Goal: Task Accomplishment & Management: Complete application form

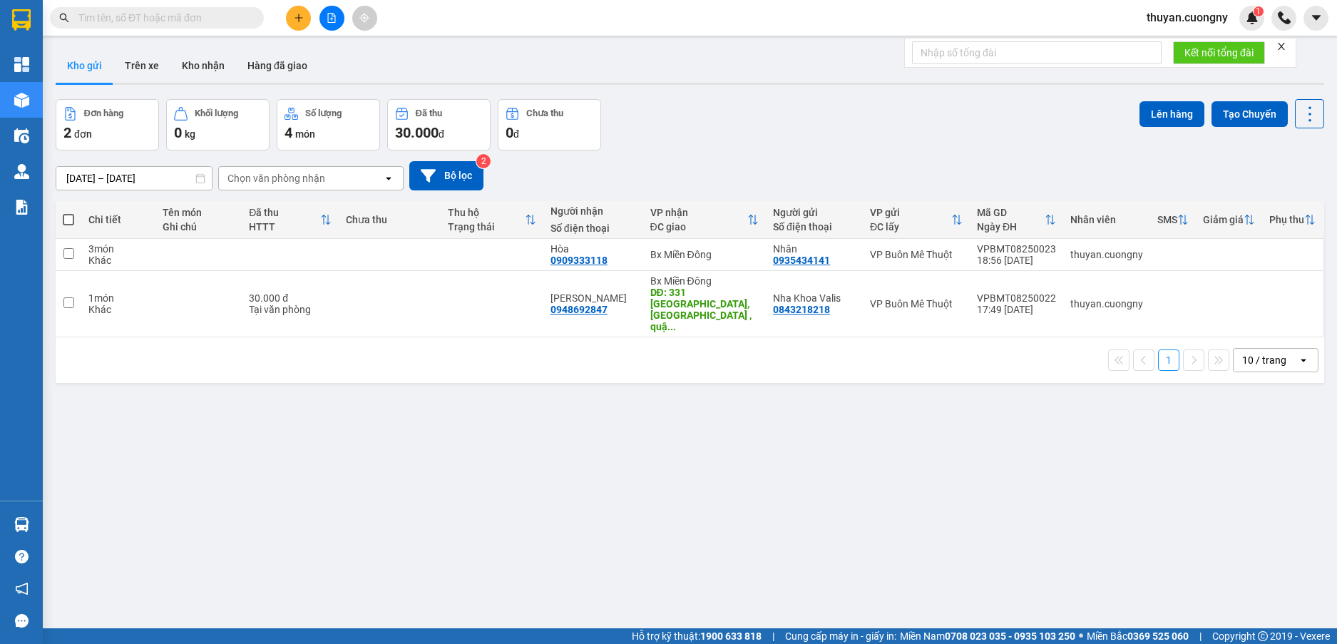
click at [179, 19] on input "text" at bounding box center [162, 18] width 168 height 16
click at [289, 19] on button at bounding box center [298, 18] width 25 height 25
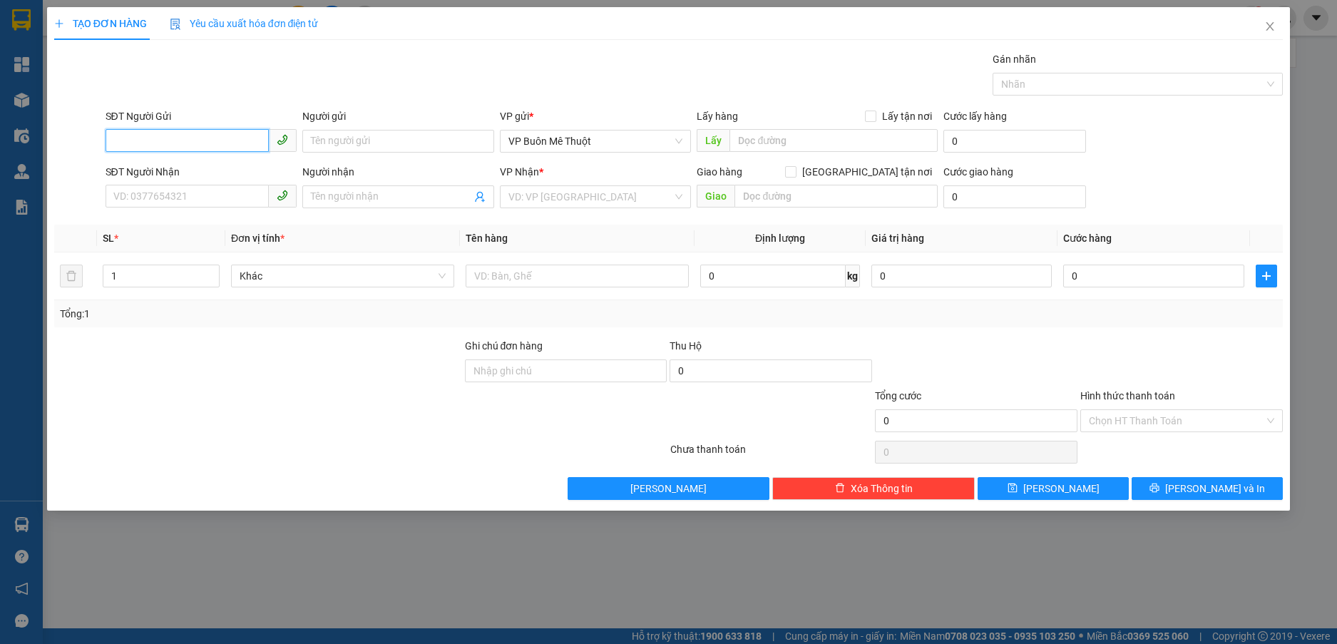
click at [138, 142] on input "SĐT Người Gửi" at bounding box center [188, 140] width 164 height 23
type input "0963791155"
click at [175, 167] on div "0963791155 - Cty TNHH Thủy [PERSON_NAME]" at bounding box center [219, 170] width 211 height 16
type input "Cty TNHH [PERSON_NAME]"
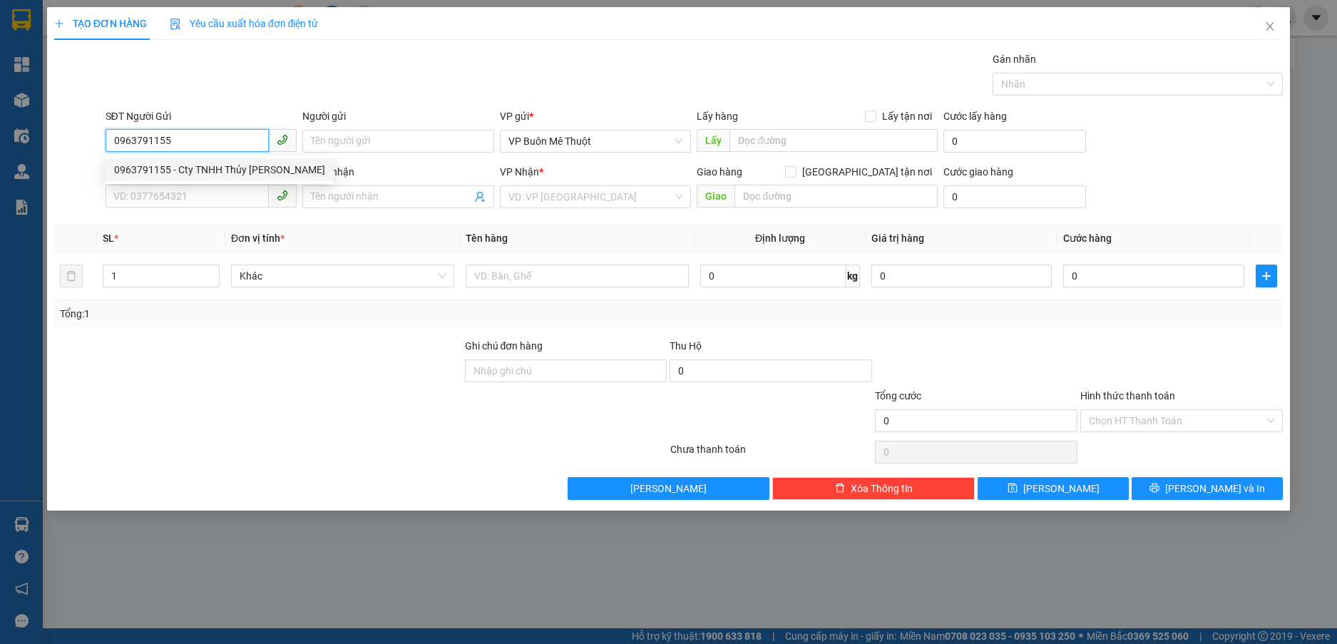
type input "0388852356"
type input "Hùng"
type input "BXAS"
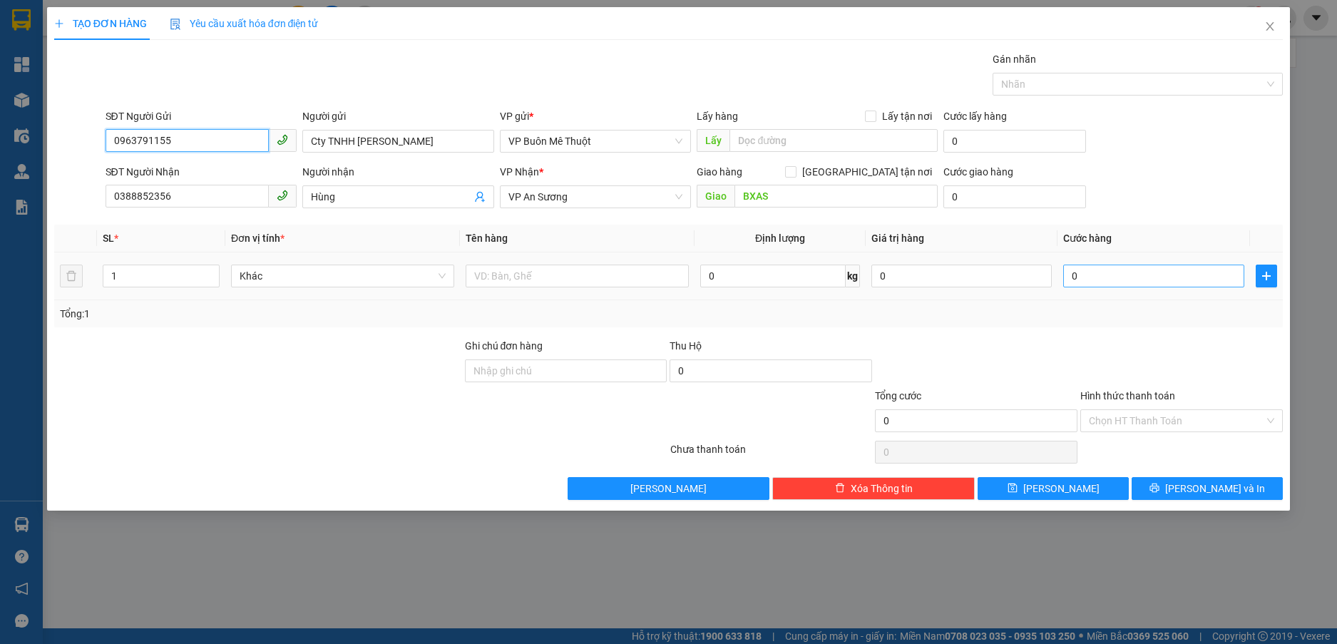
type input "0963791155"
click at [1135, 281] on input "0" at bounding box center [1153, 276] width 180 height 23
type input "3"
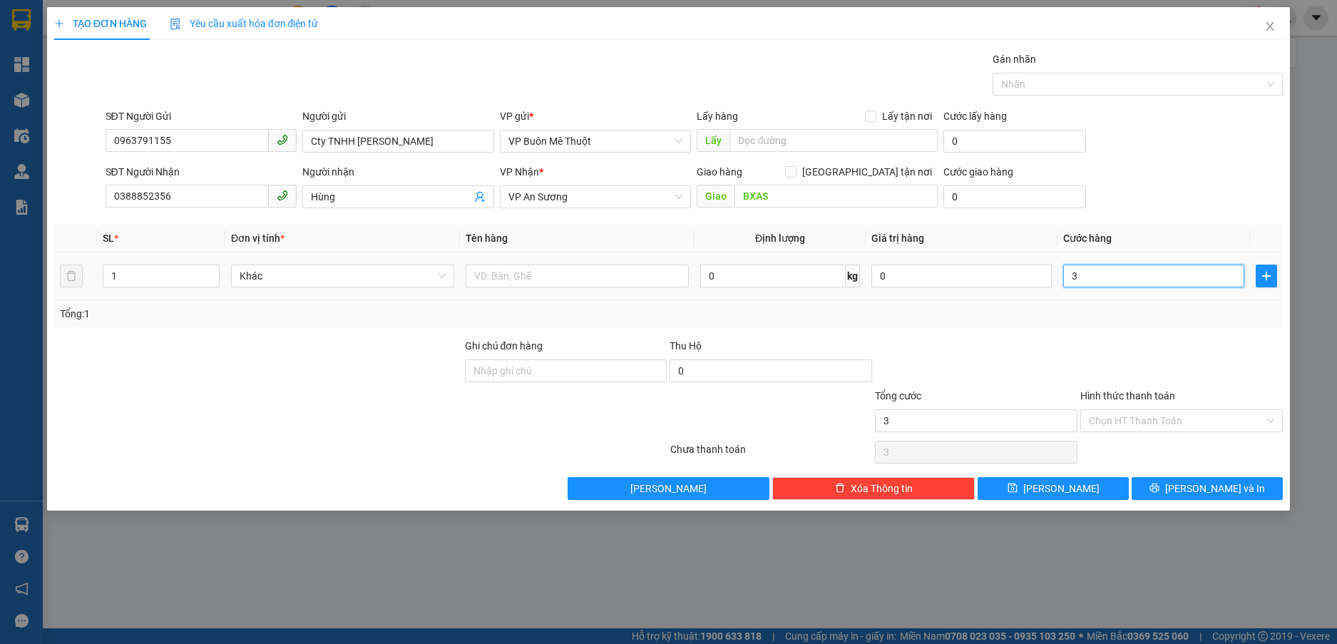
type input "30"
type input "300"
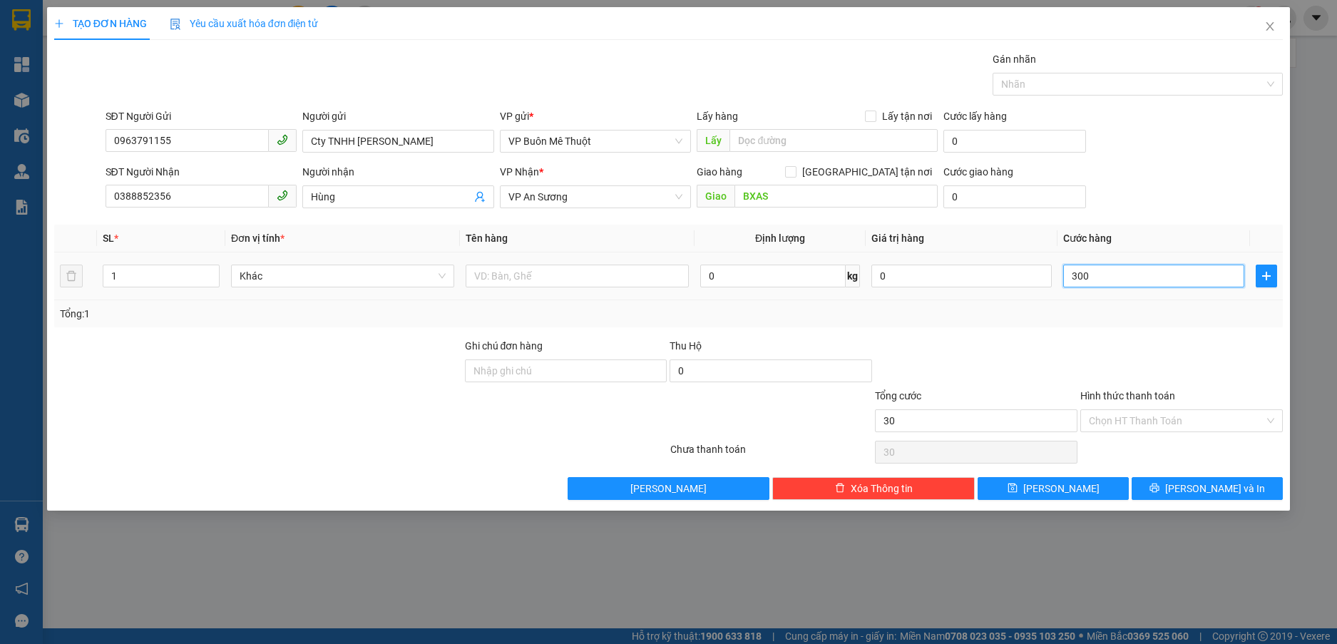
type input "300"
type input "3.000"
type input "30.000"
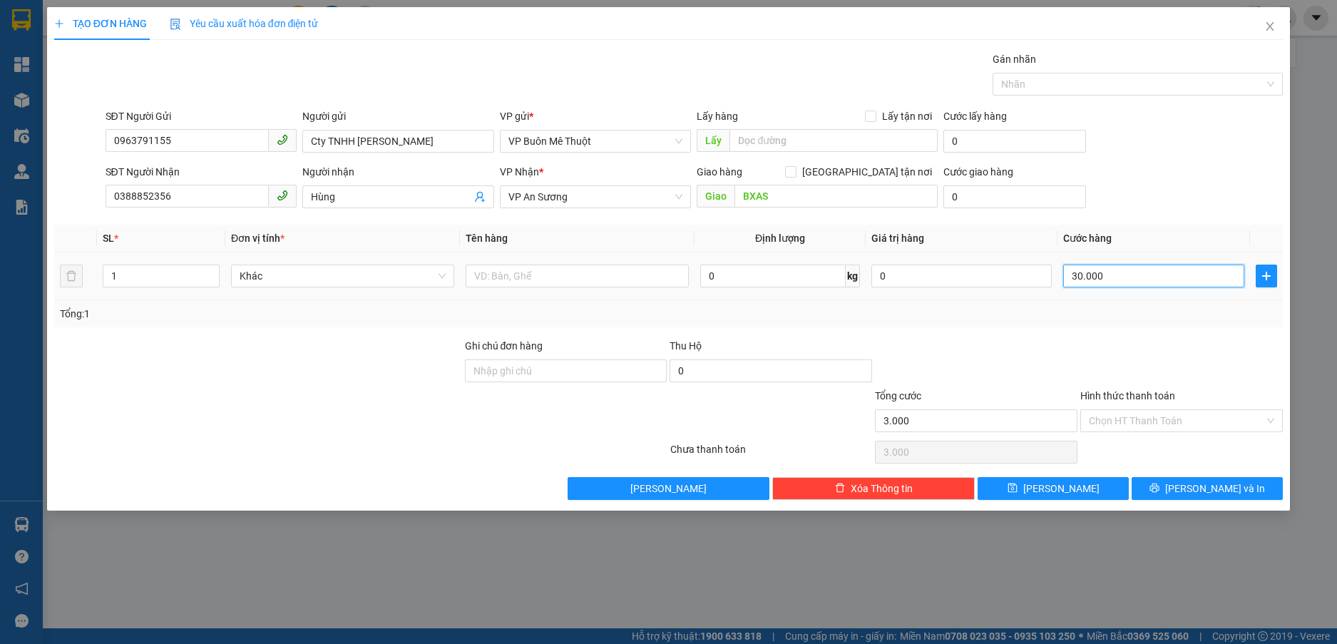
type input "30.000"
click at [1053, 336] on div "Transit Pickup Surcharge Ids Transit Deliver Surcharge Ids Transit Deliver Surc…" at bounding box center [668, 275] width 1229 height 449
click at [1221, 481] on span "[PERSON_NAME] và In" at bounding box center [1215, 489] width 100 height 16
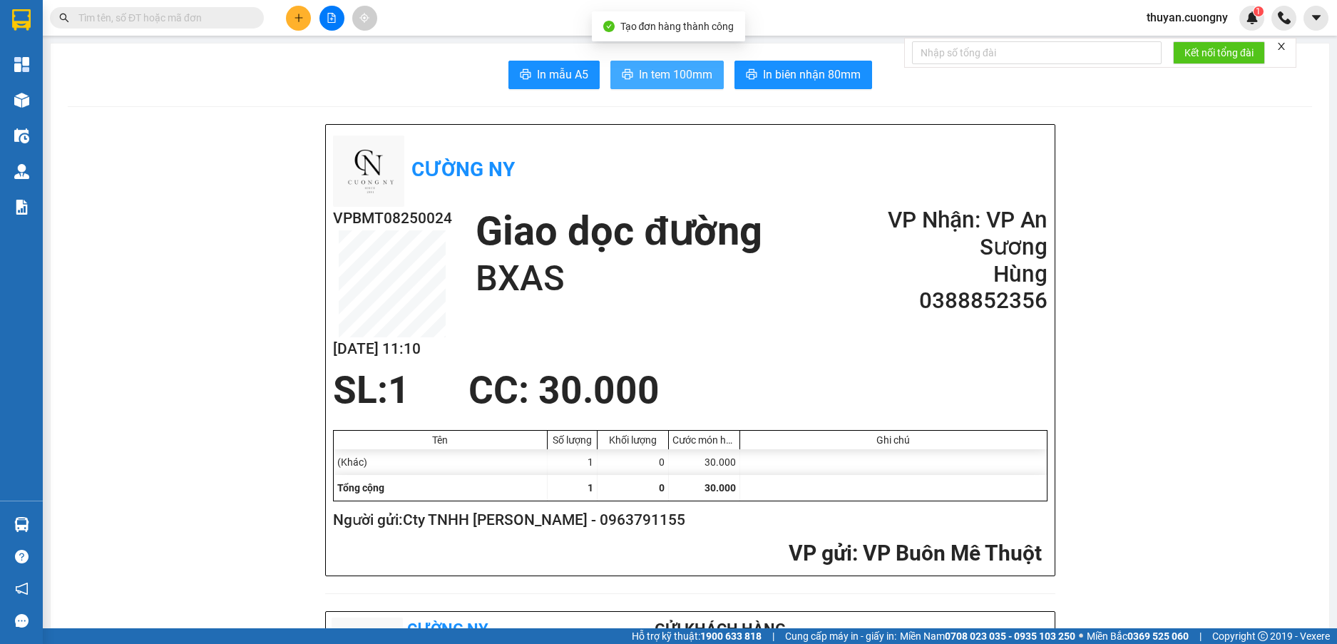
click at [670, 71] on span "In tem 100mm" at bounding box center [675, 75] width 73 height 18
